Goal: Task Accomplishment & Management: Complete application form

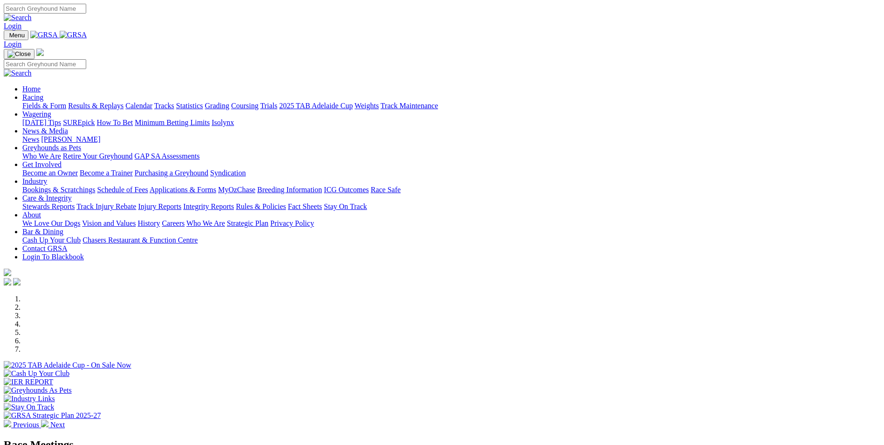
click at [95, 186] on link "Bookings & Scratchings" at bounding box center [58, 190] width 73 height 8
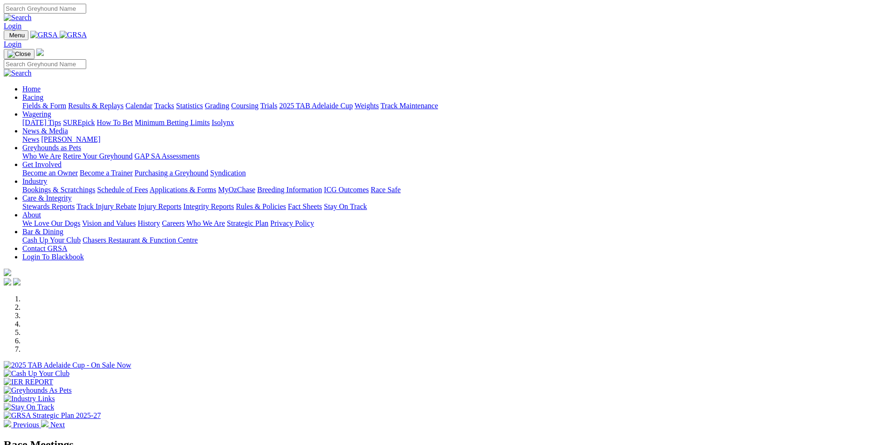
scroll to position [373, 0]
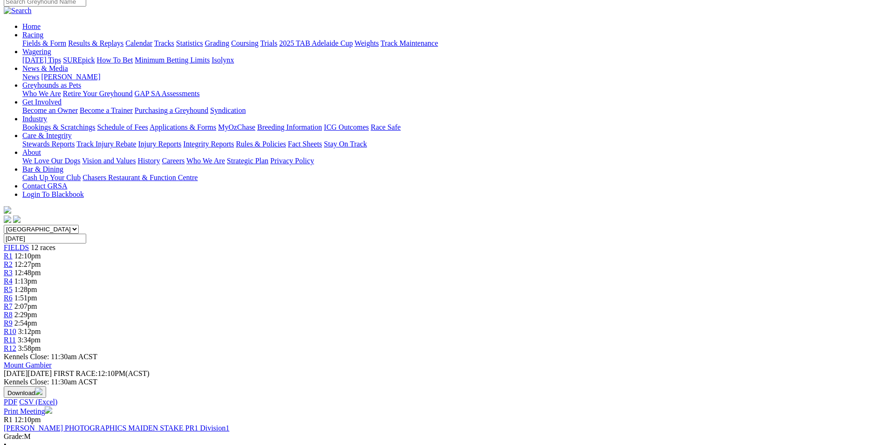
scroll to position [233, 0]
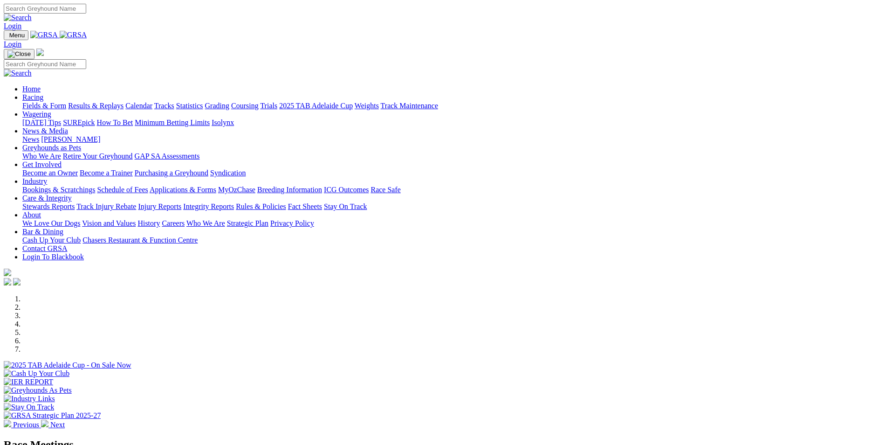
click at [95, 186] on link "Bookings & Scratchings" at bounding box center [58, 190] width 73 height 8
